Goal: Obtain resource: Download file/media

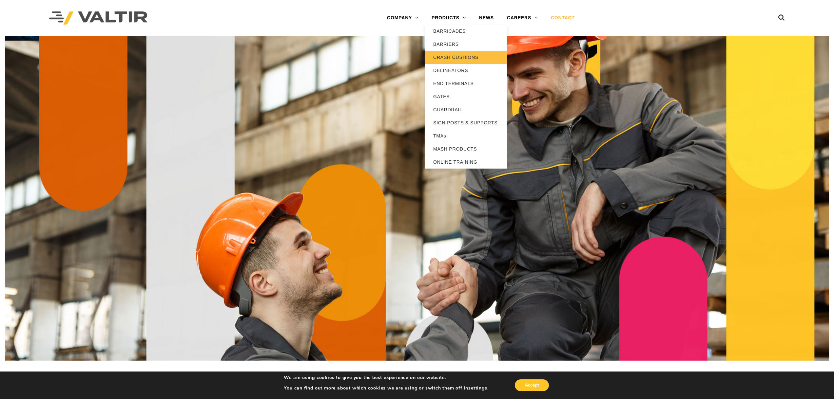
click at [451, 55] on link "CRASH CUSHIONS" at bounding box center [466, 57] width 82 height 13
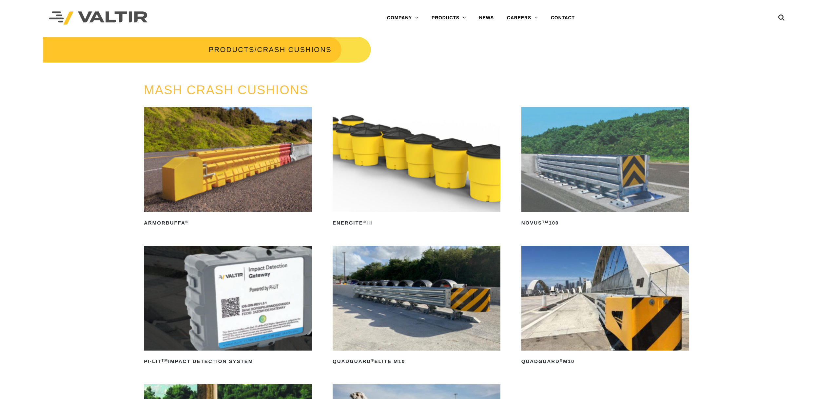
click at [390, 190] on img at bounding box center [417, 159] width 168 height 105
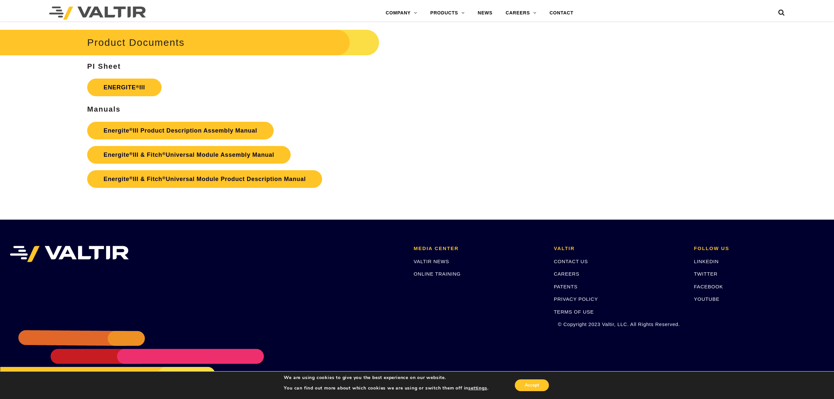
scroll to position [1232, 0]
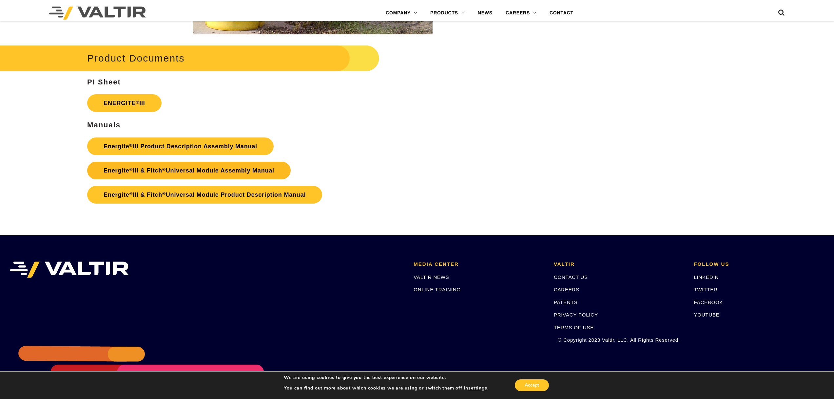
click at [219, 170] on link "Energite ® III & Fitch ® Universal Module Assembly Manual" at bounding box center [188, 171] width 203 height 18
